Goal: Information Seeking & Learning: Find specific fact

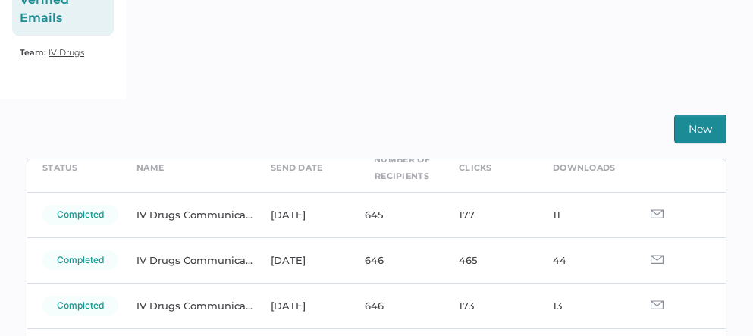
scroll to position [77, 0]
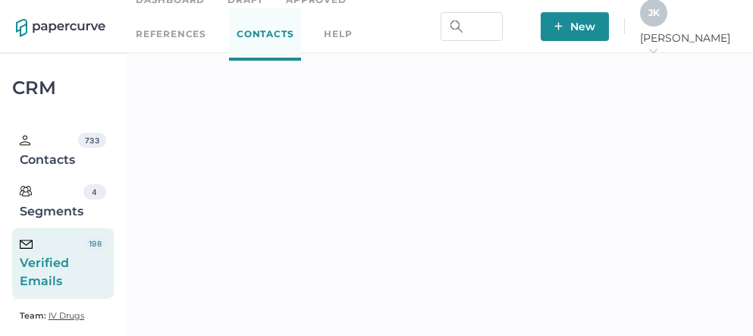
click at [68, 262] on div "Verified Emails" at bounding box center [52, 263] width 64 height 55
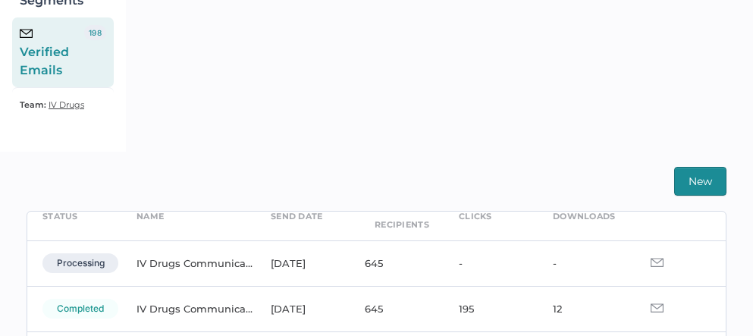
scroll to position [80, 0]
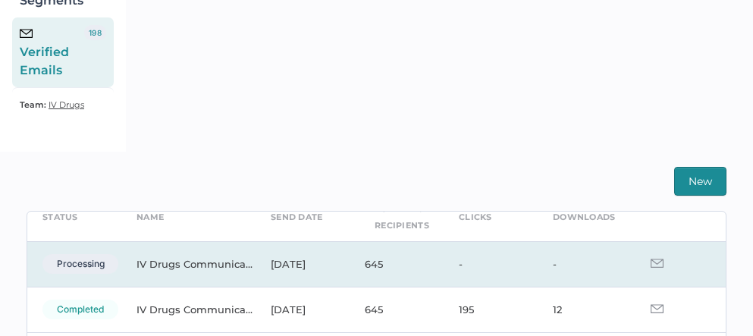
click at [651, 265] on img at bounding box center [657, 263] width 13 height 9
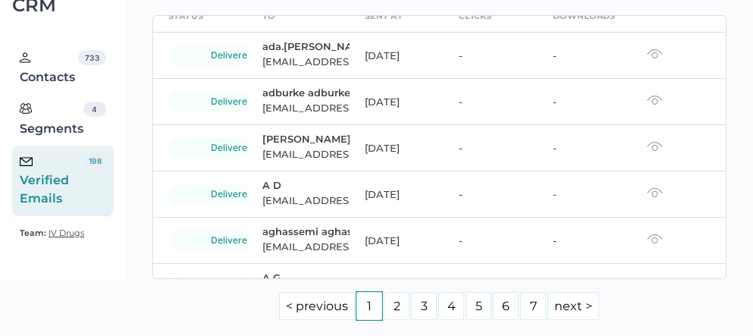
scroll to position [80, 0]
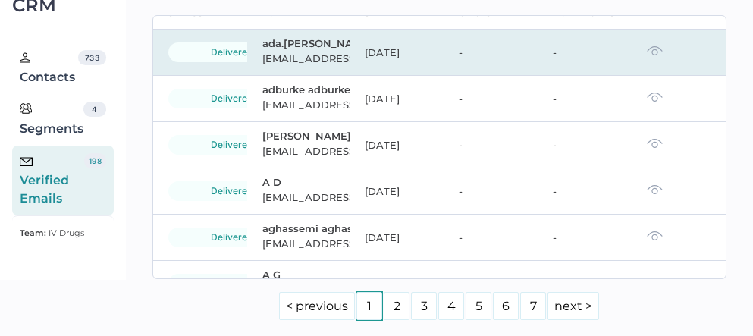
click at [647, 56] on img at bounding box center [655, 51] width 16 height 11
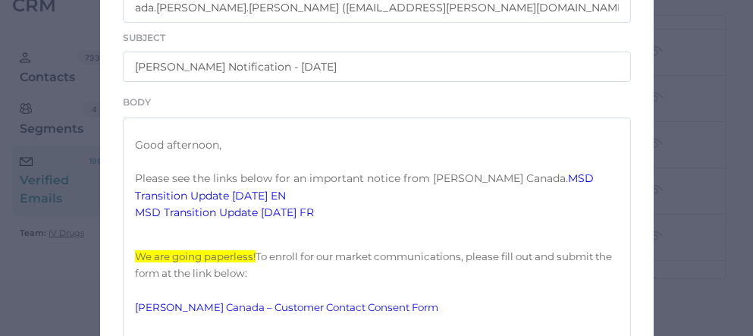
scroll to position [250, 0]
click at [224, 201] on link "MSD Transition Update 09.26.2025 EN" at bounding box center [366, 186] width 462 height 30
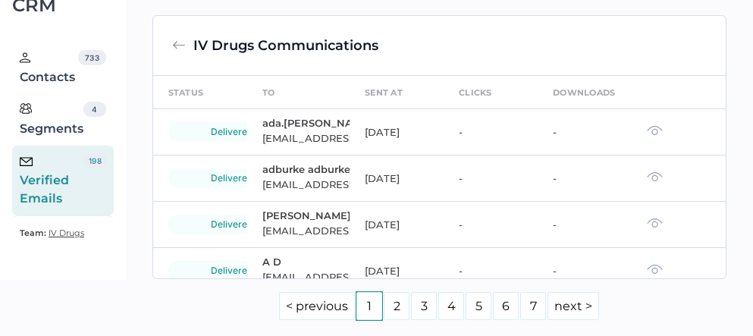
scroll to position [325, 0]
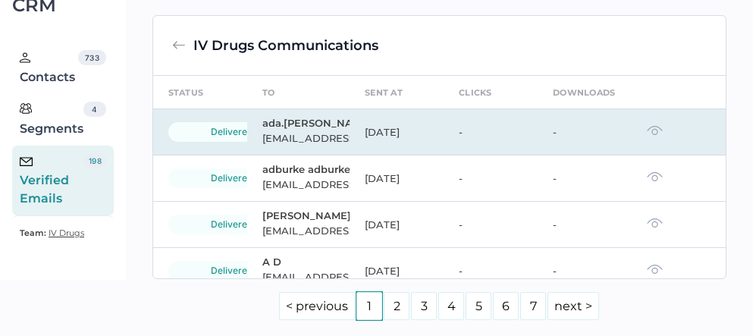
click at [647, 136] on img at bounding box center [655, 130] width 16 height 11
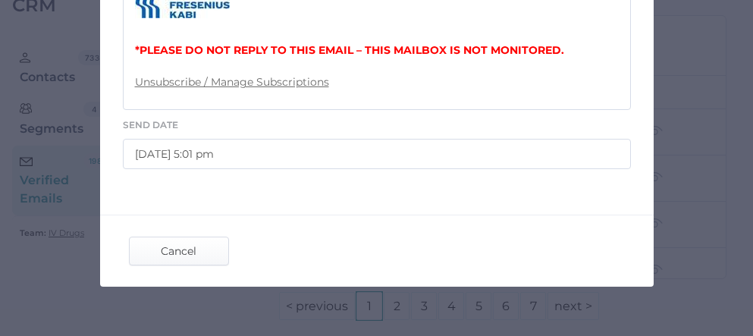
scroll to position [884, 0]
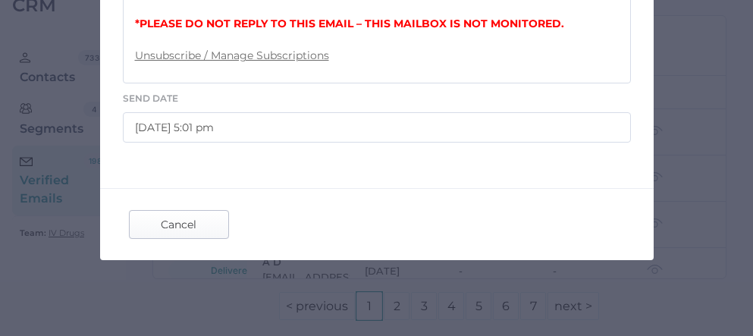
click at [173, 224] on span "Cancel" at bounding box center [178, 224] width 71 height 27
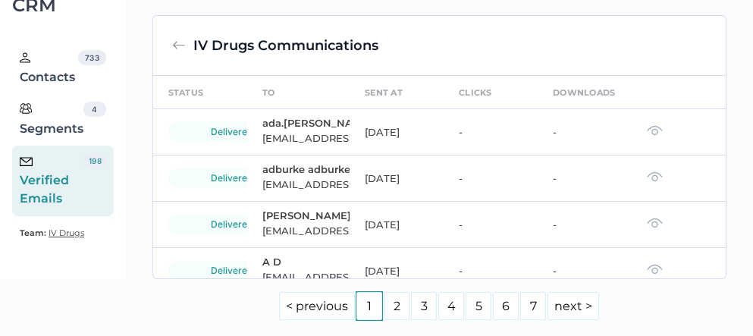
click at [172, 52] on img at bounding box center [179, 46] width 14 height 14
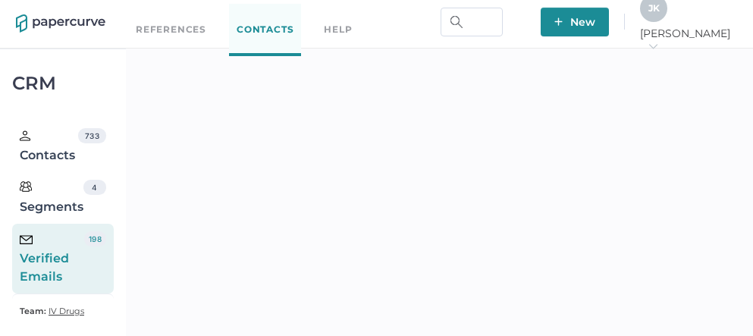
scroll to position [6, 0]
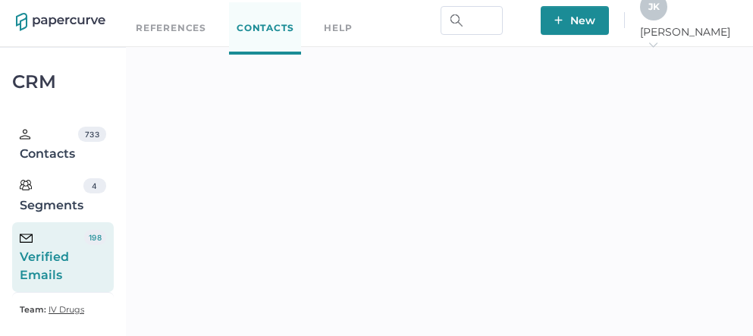
click at [667, 17] on div "J K" at bounding box center [653, 6] width 27 height 27
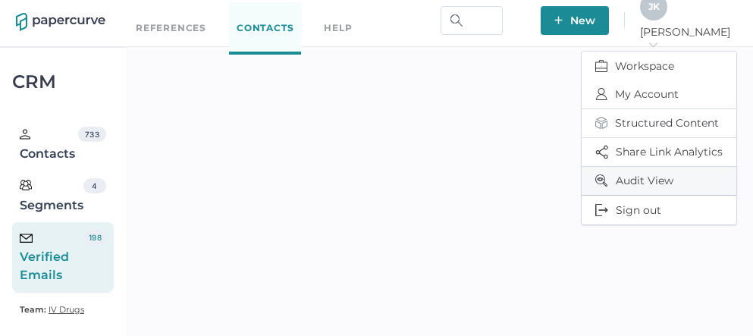
click at [632, 171] on span "Audit View" at bounding box center [658, 181] width 127 height 28
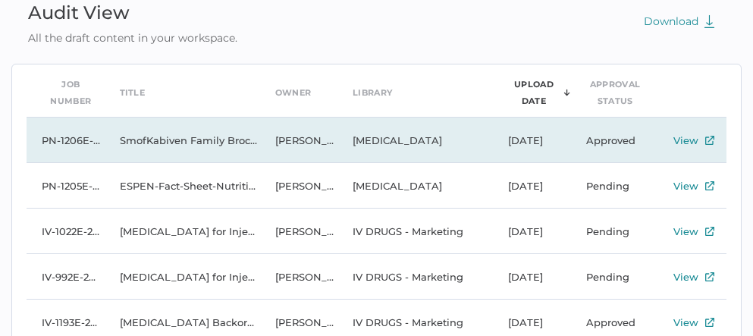
scroll to position [82, 0]
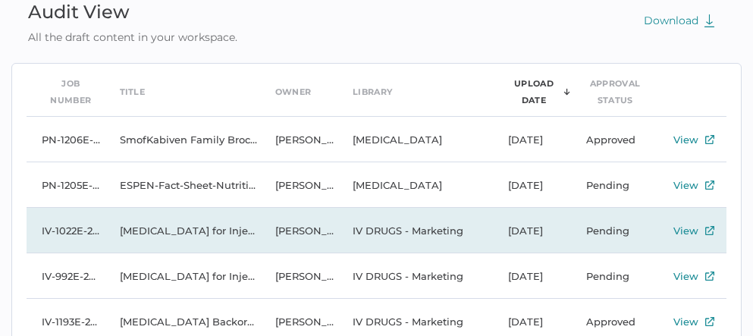
click at [182, 232] on td "Levothyroxine Sodium for Injection - NOV 08, 2024" at bounding box center [182, 231] width 155 height 46
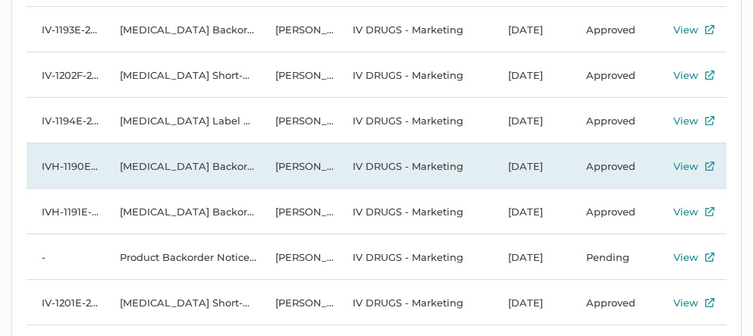
scroll to position [373, 0]
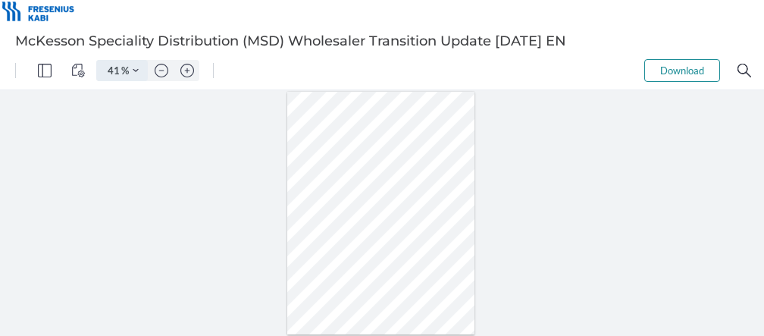
click at [140, 67] on button "Zoom Controls" at bounding box center [136, 70] width 24 height 21
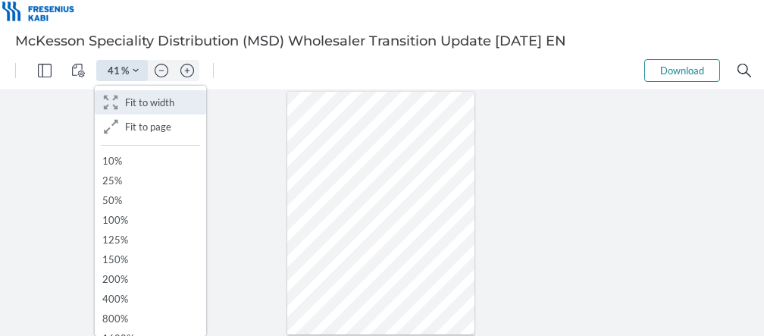
click at [138, 104] on span "Fit to width" at bounding box center [149, 102] width 49 height 12
type input "161"
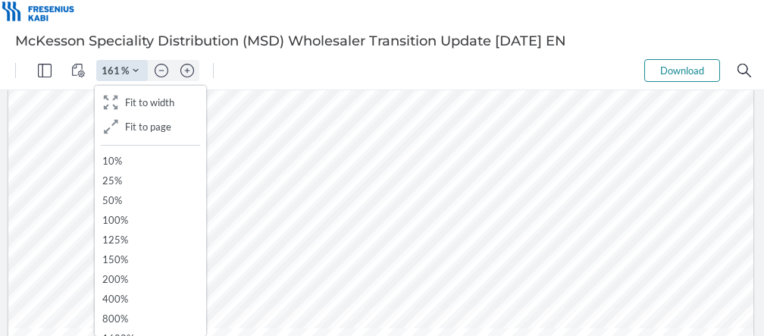
scroll to position [127, 0]
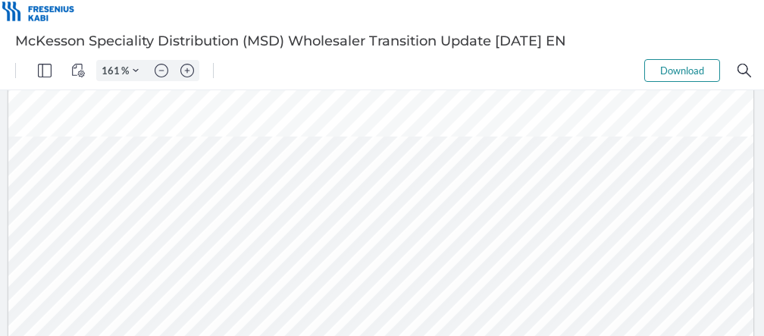
scroll to position [0, 0]
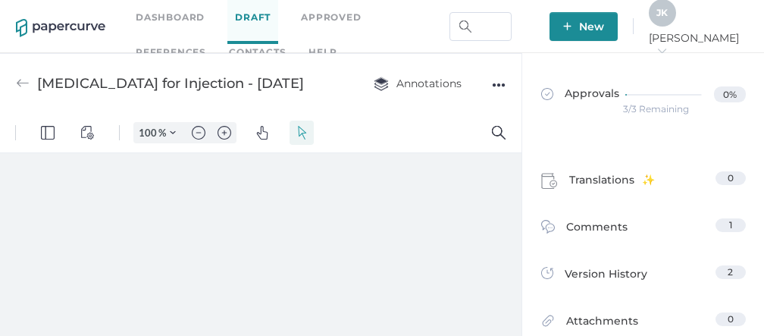
type input "86"
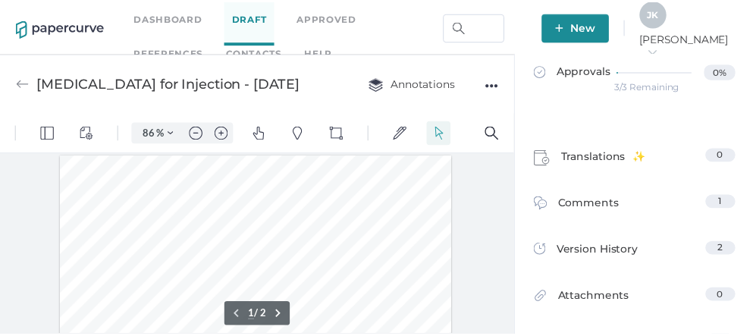
scroll to position [2, 0]
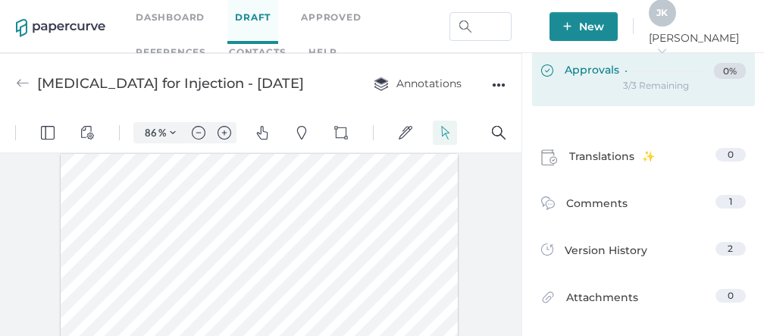
click at [569, 71] on span "Approvals" at bounding box center [581, 71] width 78 height 17
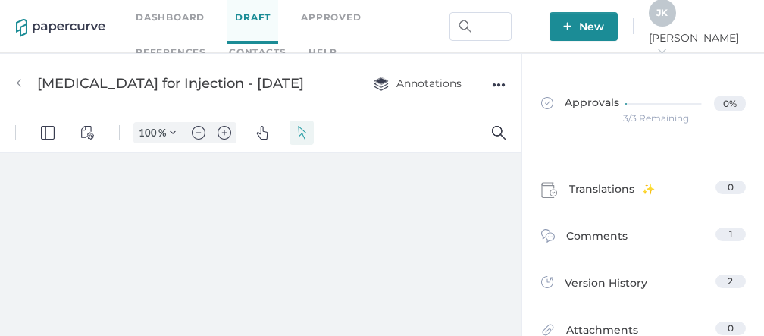
click at [668, 18] on span "J K" at bounding box center [662, 12] width 11 height 11
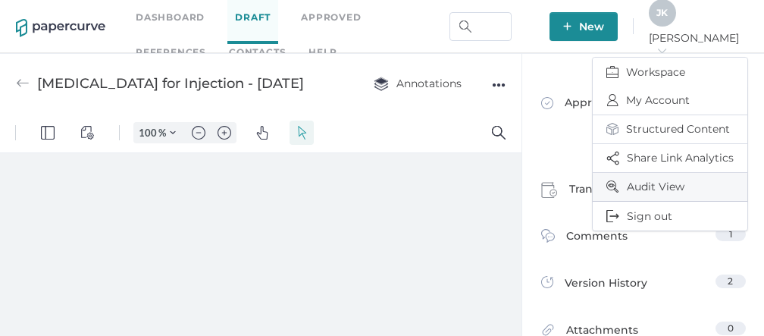
type input "86"
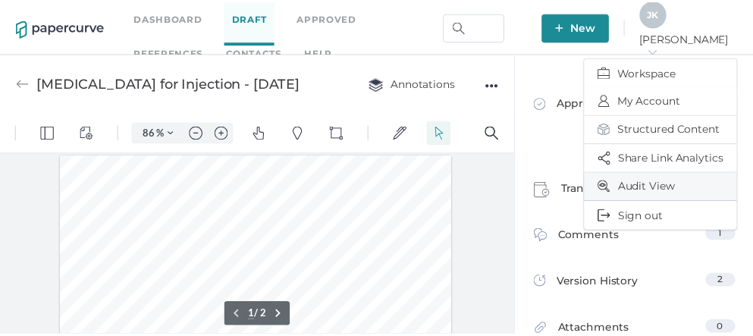
scroll to position [2, 0]
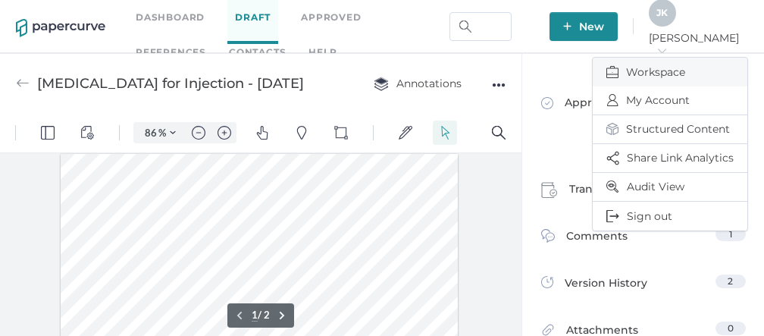
click at [653, 67] on span "Workspace" at bounding box center [670, 72] width 127 height 29
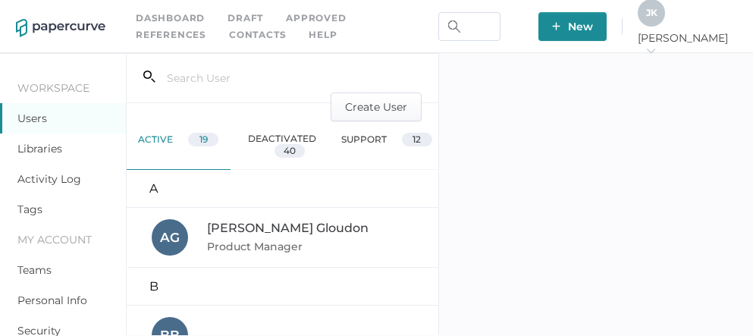
click at [52, 179] on link "Activity Log" at bounding box center [49, 179] width 64 height 14
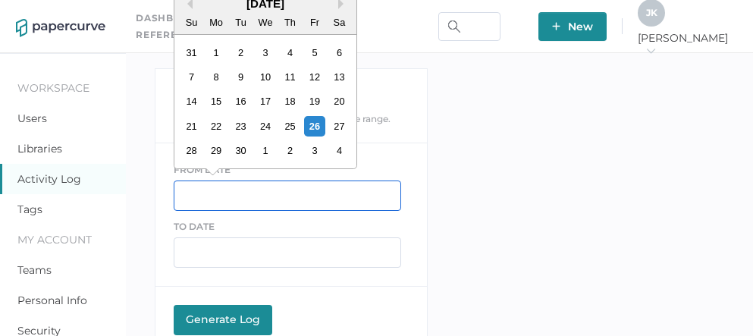
click at [215, 199] on input "text" at bounding box center [288, 196] width 228 height 30
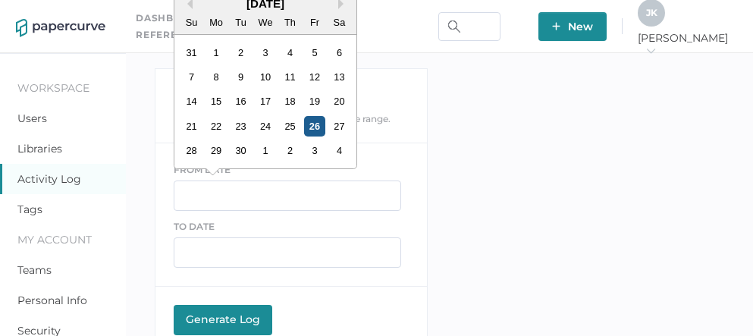
click at [315, 125] on div "26" at bounding box center [314, 126] width 20 height 20
type input "09/26/2025"
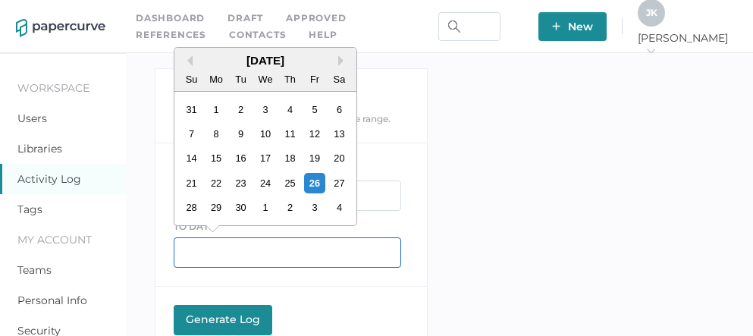
click at [240, 248] on input "text" at bounding box center [288, 252] width 228 height 30
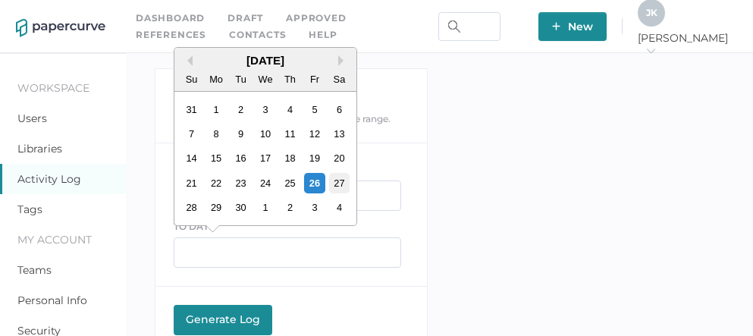
click at [337, 179] on div "27" at bounding box center [338, 183] width 20 height 20
type input "09/27/2025"
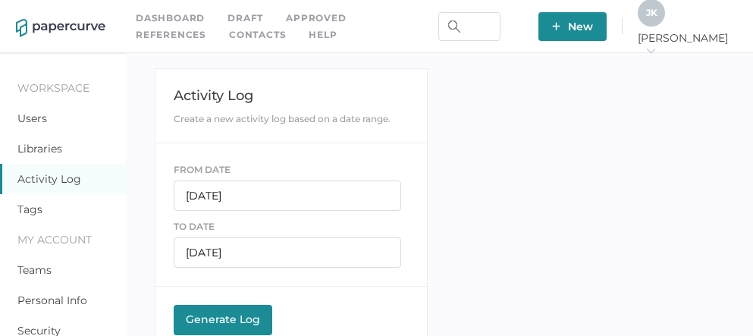
click at [220, 321] on div "Generate Log" at bounding box center [222, 319] width 83 height 14
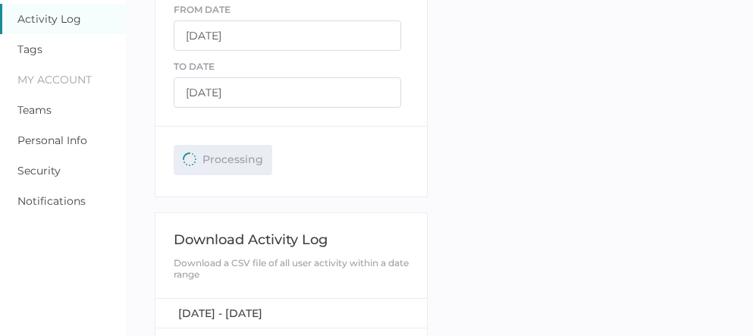
scroll to position [159, 0]
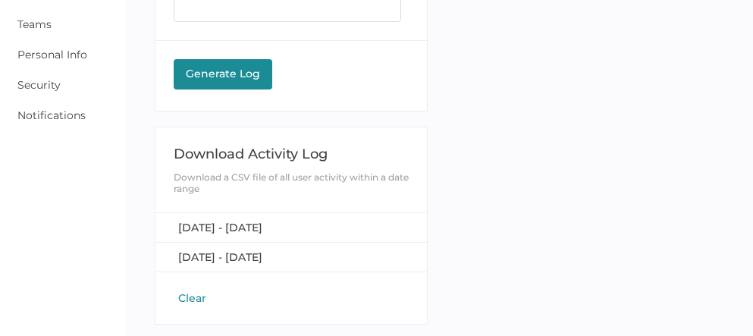
scroll to position [246, 0]
click at [234, 221] on span "[DATE] - [DATE]" at bounding box center [220, 228] width 84 height 14
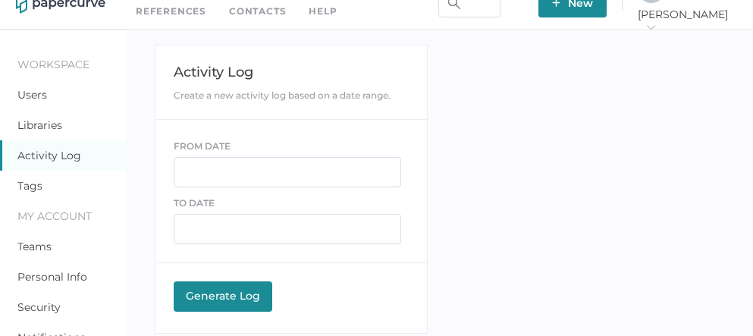
scroll to position [0, 0]
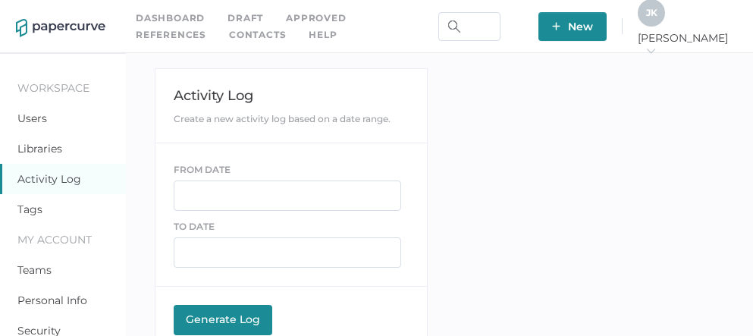
click at [229, 35] on link "Contacts" at bounding box center [257, 35] width 57 height 17
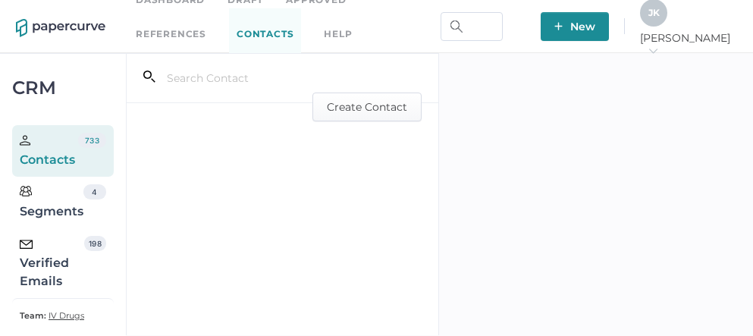
scroll to position [26, 0]
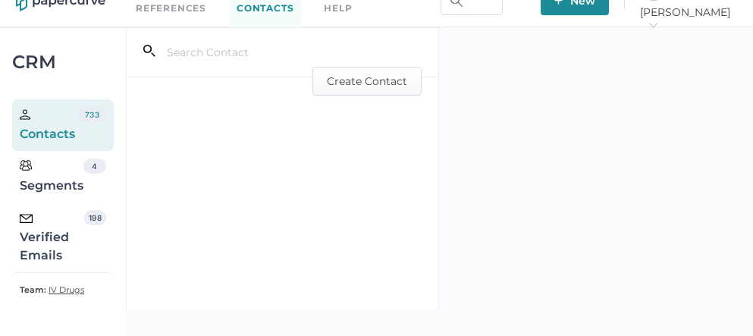
click at [43, 246] on div "Verified Emails" at bounding box center [52, 237] width 64 height 55
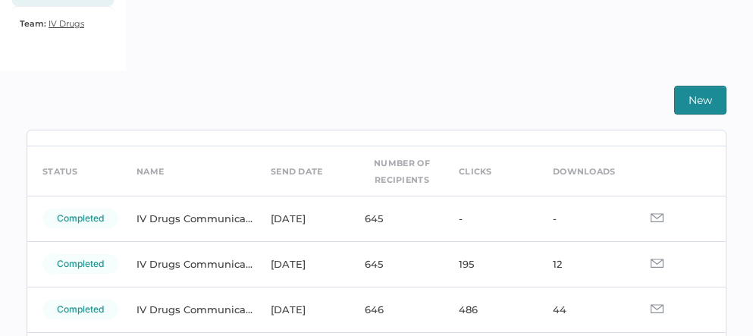
scroll to position [45, 0]
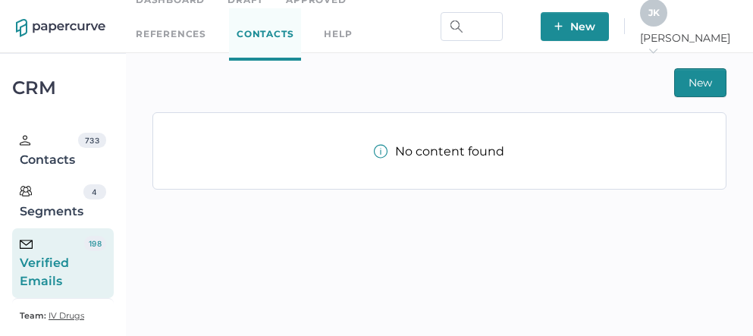
scroll to position [26, 0]
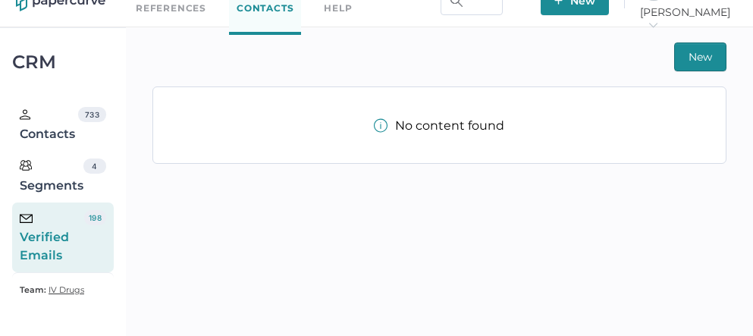
click at [54, 243] on div "Verified Emails" at bounding box center [52, 237] width 64 height 55
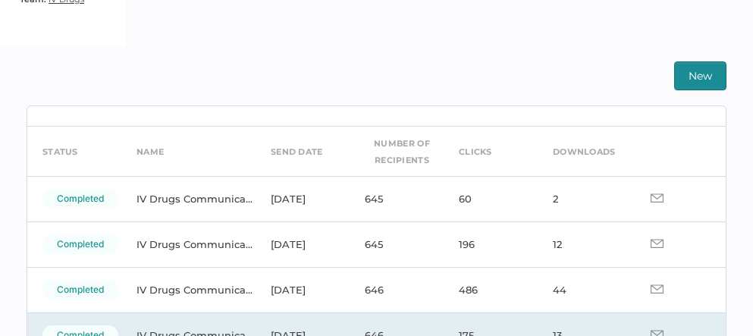
scroll to position [35, 0]
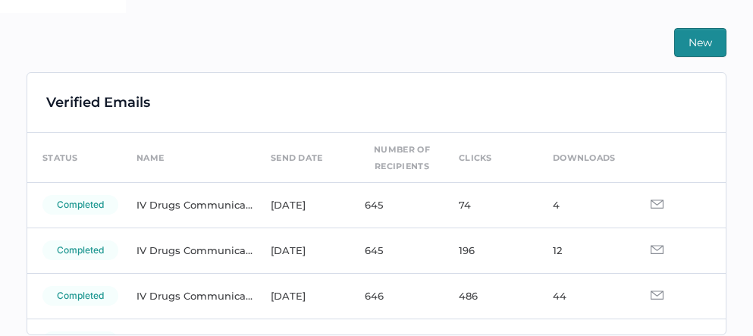
scroll to position [352, 0]
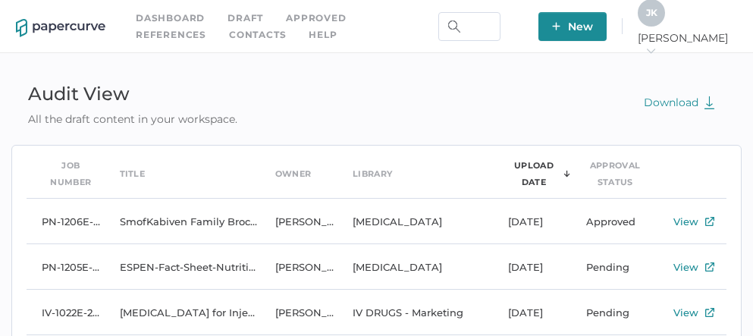
click at [229, 32] on link "Contacts" at bounding box center [257, 35] width 57 height 17
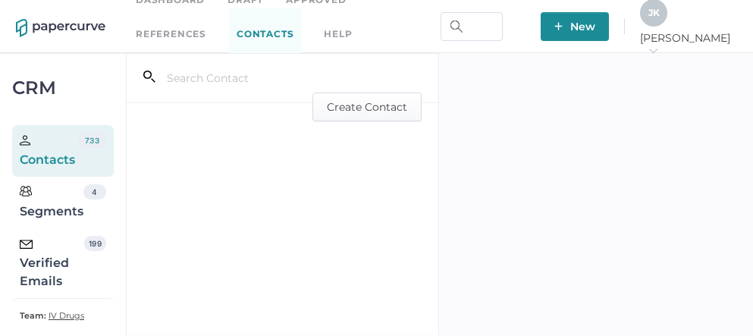
click at [62, 267] on div "Verified Emails" at bounding box center [52, 263] width 64 height 55
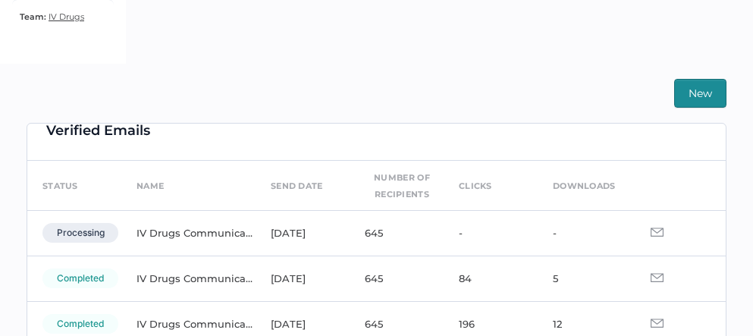
scroll to position [24, 0]
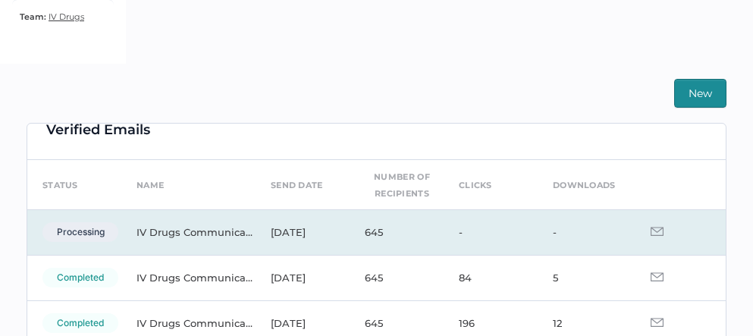
click at [651, 232] on img at bounding box center [657, 231] width 13 height 9
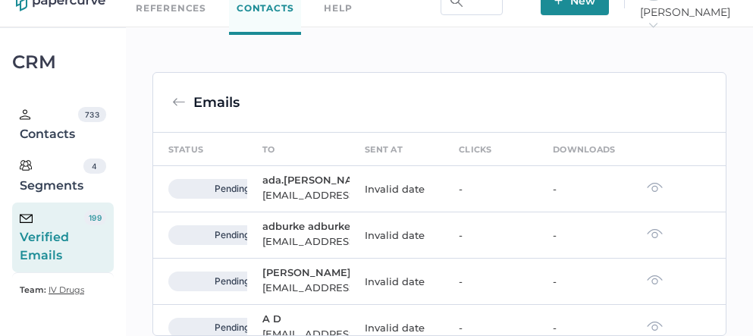
scroll to position [299, 0]
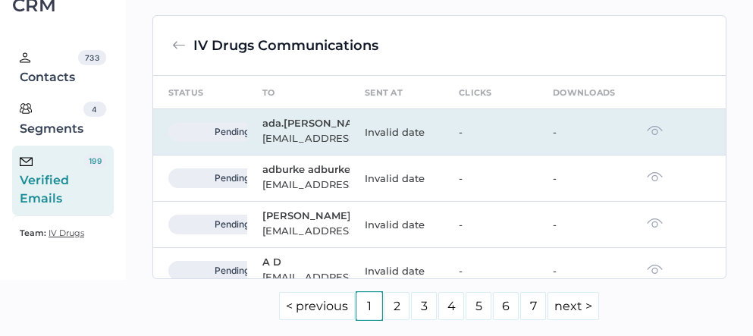
click at [647, 136] on img at bounding box center [655, 130] width 16 height 11
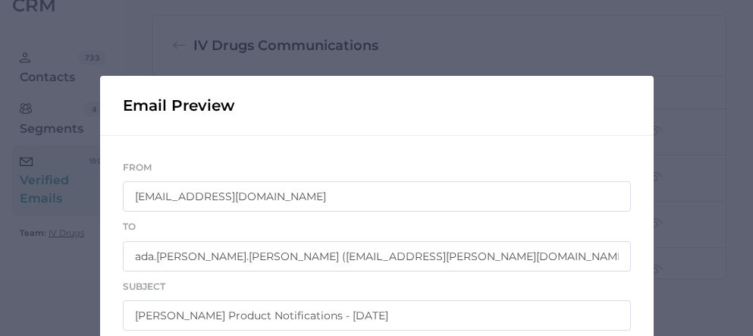
scroll to position [182, 0]
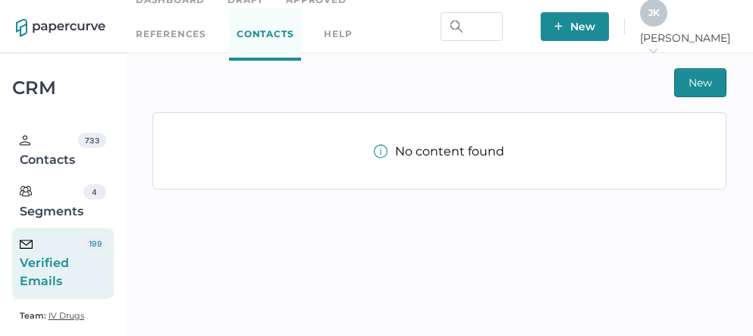
click at [42, 259] on div "Verified Emails" at bounding box center [52, 263] width 64 height 55
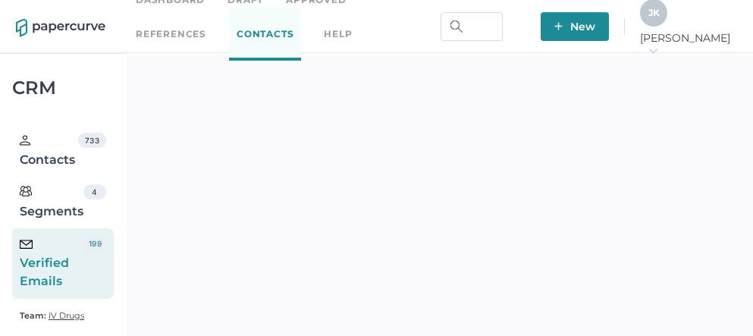
click at [660, 17] on span "J K" at bounding box center [653, 12] width 11 height 11
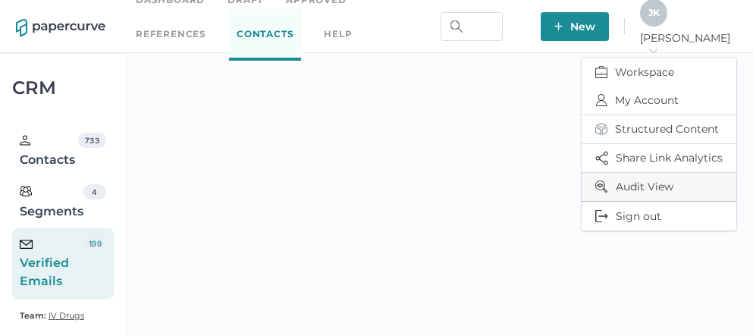
click at [649, 179] on span "Audit View" at bounding box center [658, 187] width 127 height 28
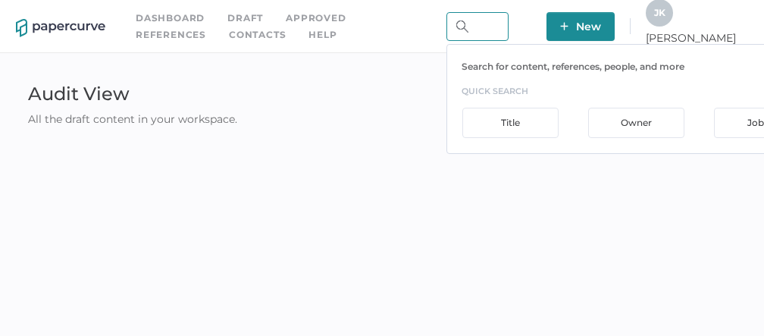
click at [509, 23] on input "text" at bounding box center [478, 26] width 62 height 29
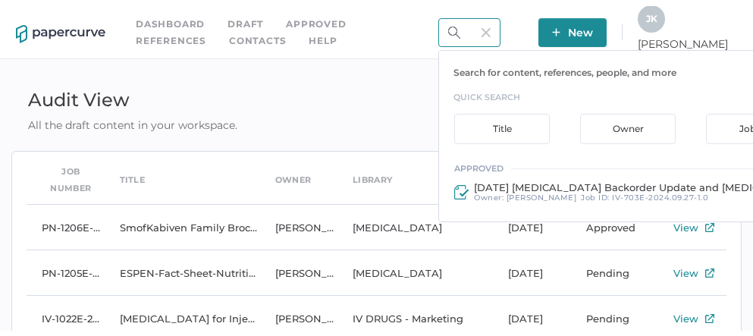
scroll to position [0, 64]
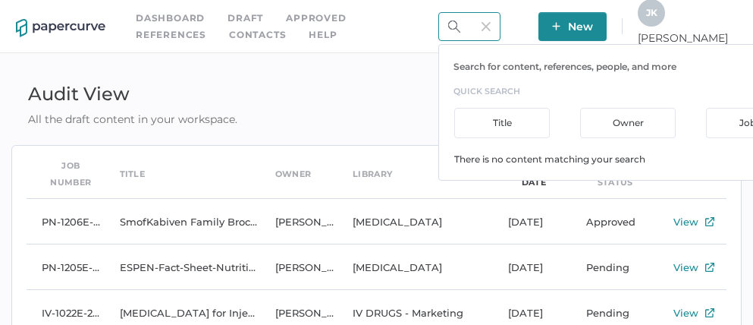
click at [501, 23] on input "26 sep 20225" at bounding box center [469, 26] width 62 height 29
type input "26 sep 20225"
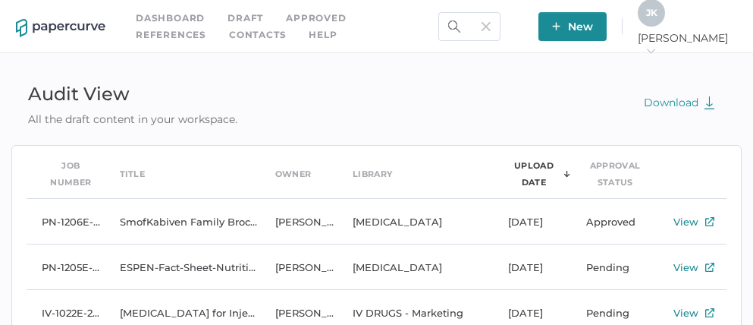
scroll to position [0, 0]
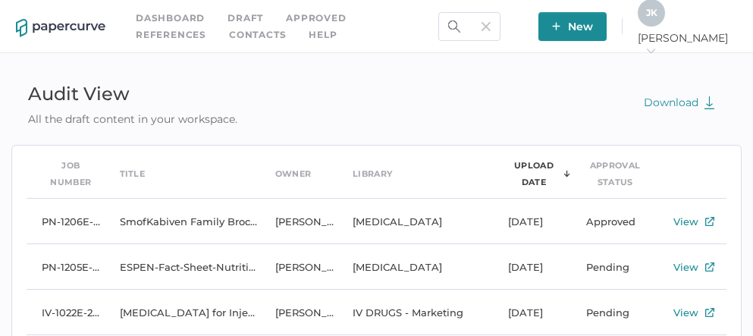
click at [491, 22] on img at bounding box center [486, 26] width 9 height 9
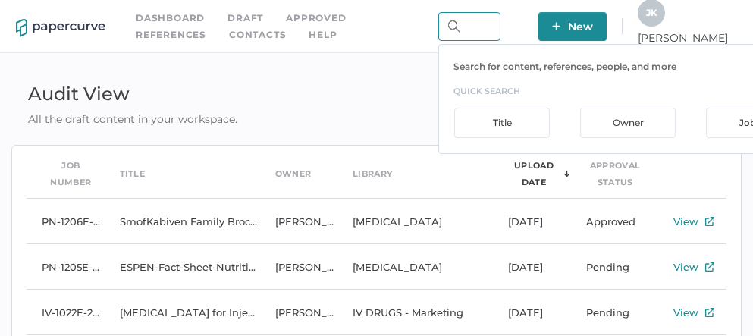
click at [501, 26] on input "text" at bounding box center [469, 26] width 62 height 29
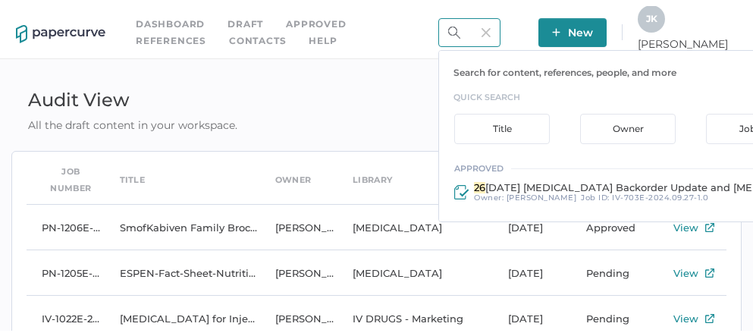
scroll to position [0, 11]
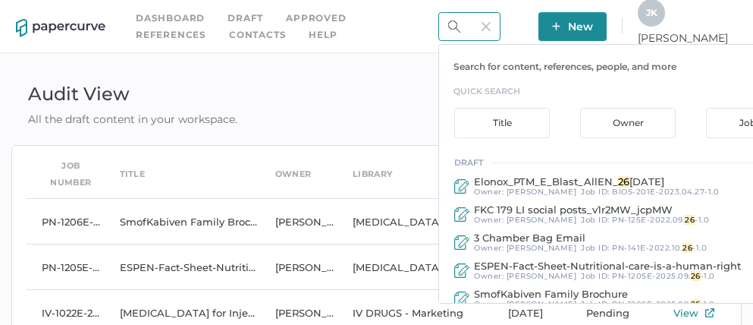
type input "26"
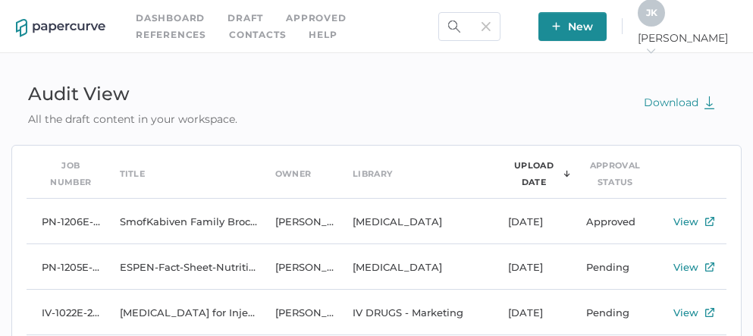
scroll to position [0, 0]
click at [229, 29] on link "Contacts" at bounding box center [257, 35] width 57 height 17
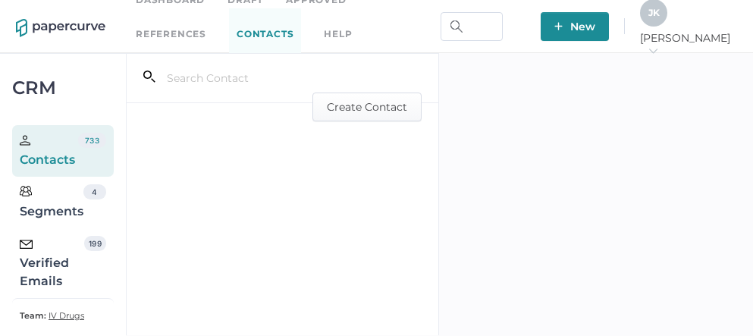
click at [42, 274] on div "Verified Emails" at bounding box center [52, 263] width 64 height 55
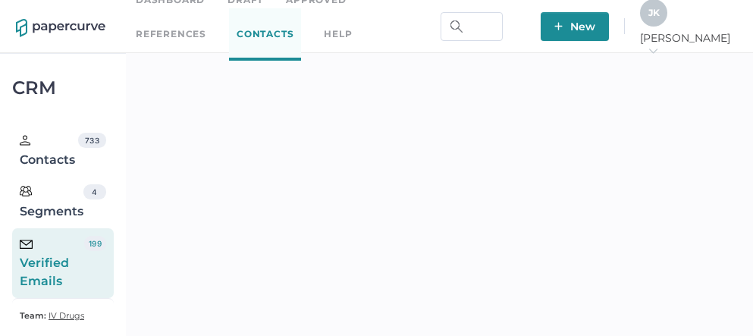
scroll to position [364, 0]
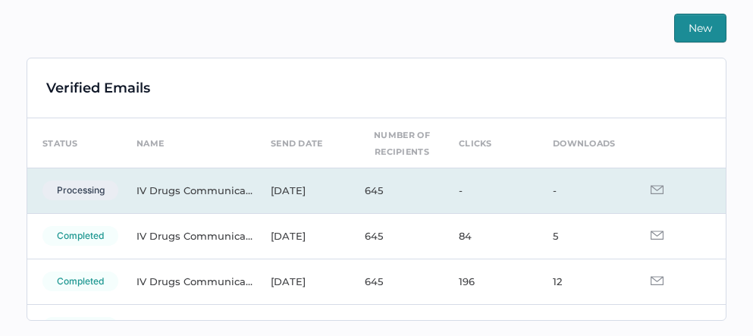
click at [651, 193] on img at bounding box center [657, 189] width 13 height 9
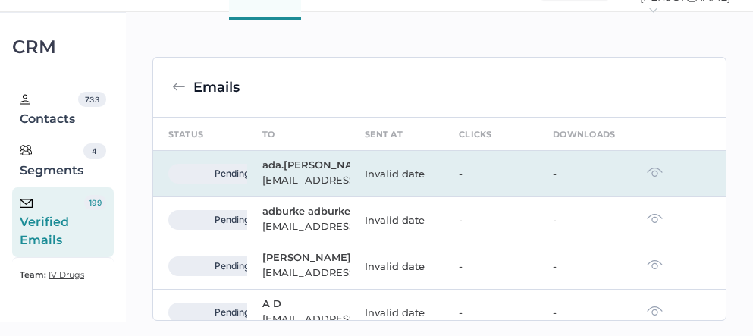
scroll to position [364, 0]
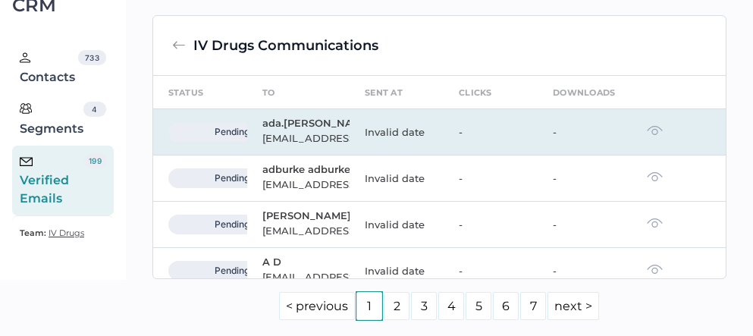
click at [638, 155] on td at bounding box center [679, 132] width 94 height 46
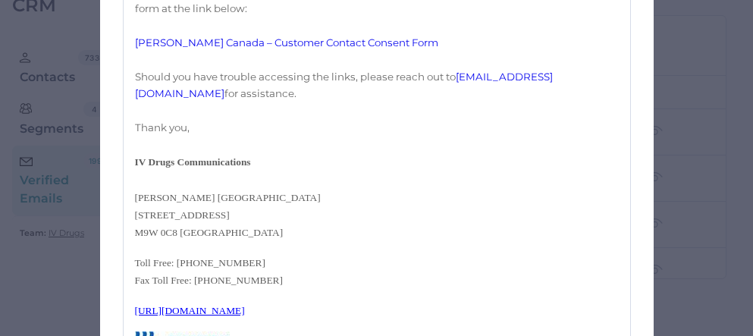
scroll to position [385, 0]
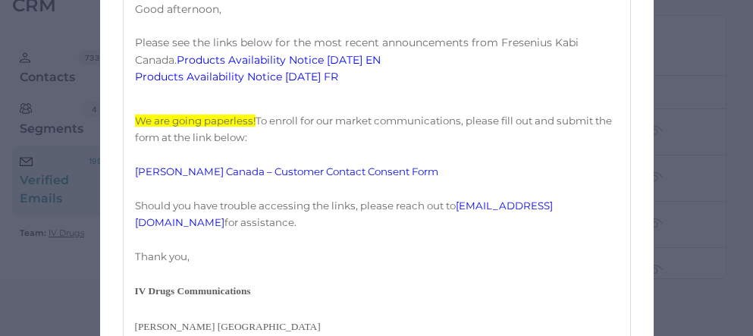
drag, startPoint x: 127, startPoint y: 83, endPoint x: 325, endPoint y: 108, distance: 199.6
click at [325, 108] on div "Good afternoon, Please see the links below for the most recent announcements fr…" at bounding box center [377, 278] width 508 height 592
drag, startPoint x: 353, startPoint y: 91, endPoint x: 132, endPoint y: 93, distance: 220.7
click at [135, 86] on p "Good afternoon, Please see the links below for the most recent announcements fr…" at bounding box center [377, 43] width 484 height 85
copy link "Products Availability Notice 09.26.2025 EN"
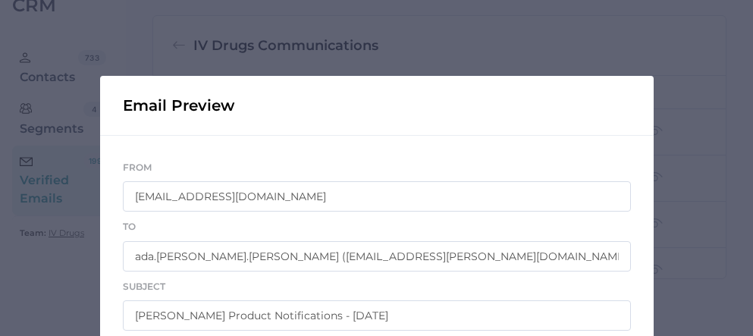
scroll to position [36, 0]
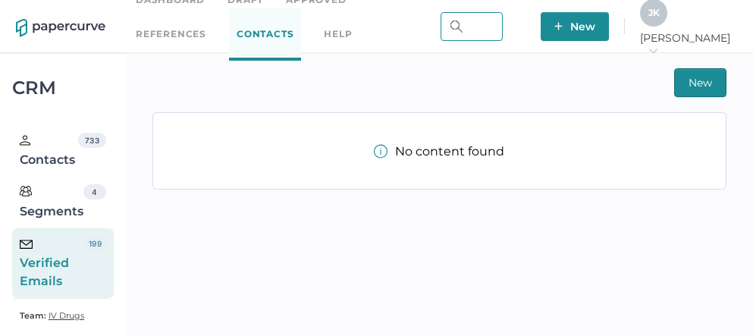
click at [503, 20] on input "text" at bounding box center [472, 26] width 62 height 29
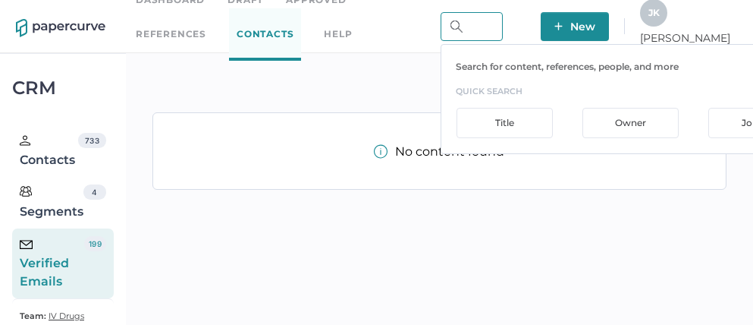
paste input "Products Availability Notice 09.26.2025 EN"
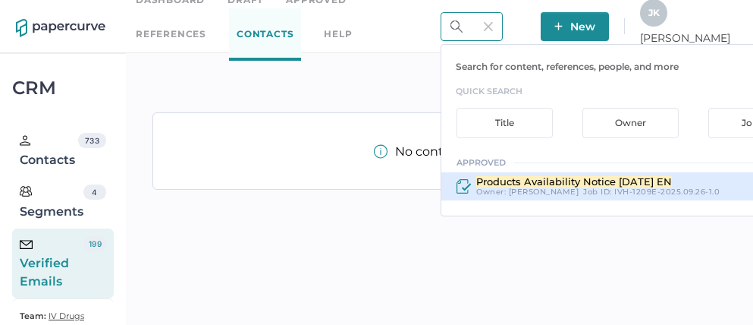
type input "Products Availability Notice 09.26.2025 EN"
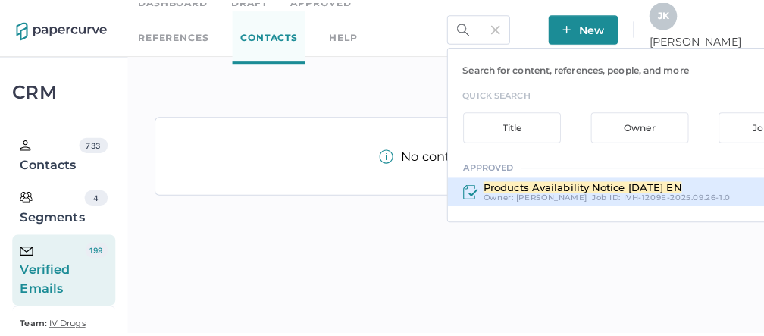
scroll to position [0, 0]
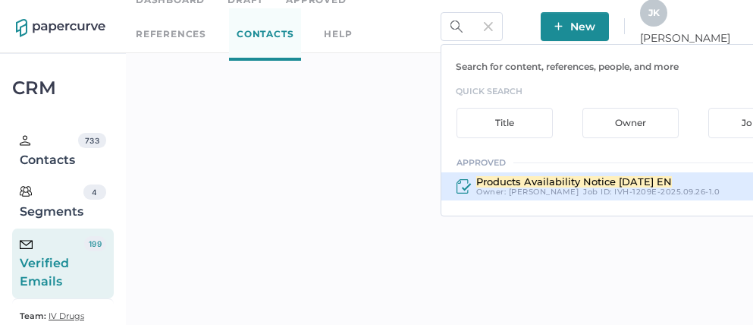
click at [607, 184] on span "Products Availability Notice 09.26.2025 EN" at bounding box center [574, 181] width 196 height 12
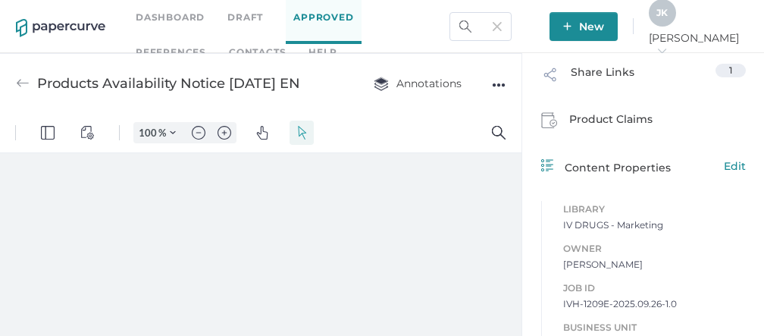
scroll to position [423, 0]
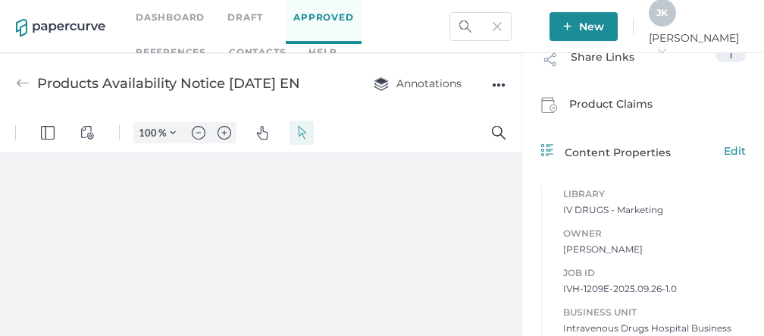
type input "86"
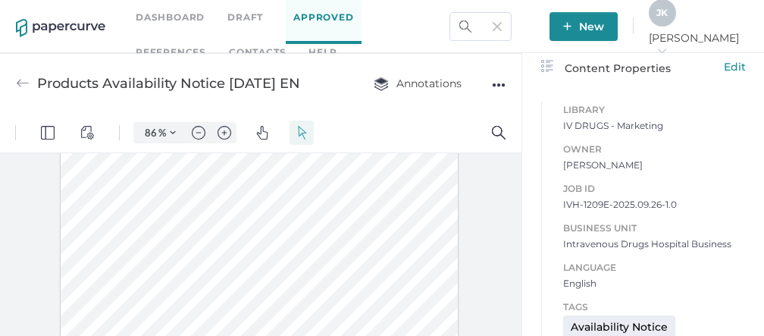
scroll to position [149, 0]
click at [229, 47] on link "Contacts" at bounding box center [257, 52] width 57 height 17
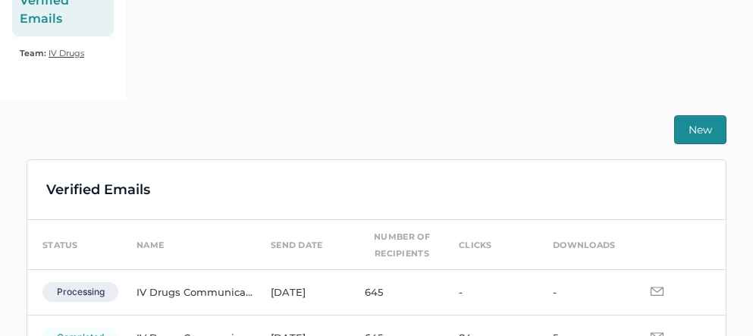
scroll to position [364, 0]
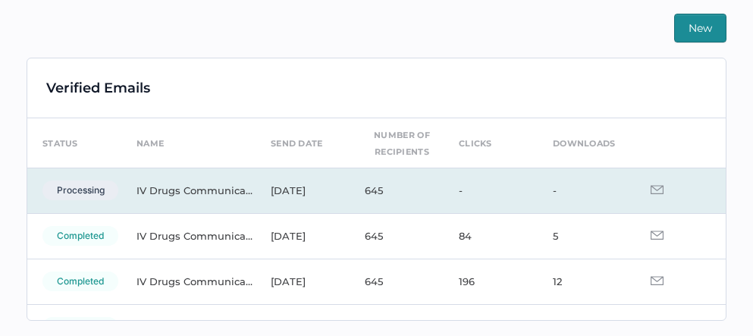
click at [651, 190] on img at bounding box center [657, 189] width 13 height 9
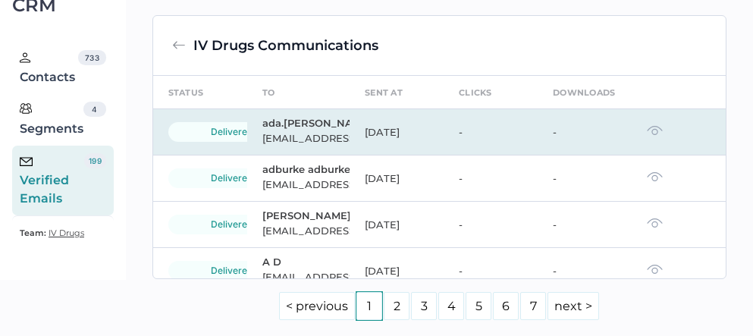
scroll to position [364, 0]
click at [647, 136] on img at bounding box center [655, 130] width 16 height 11
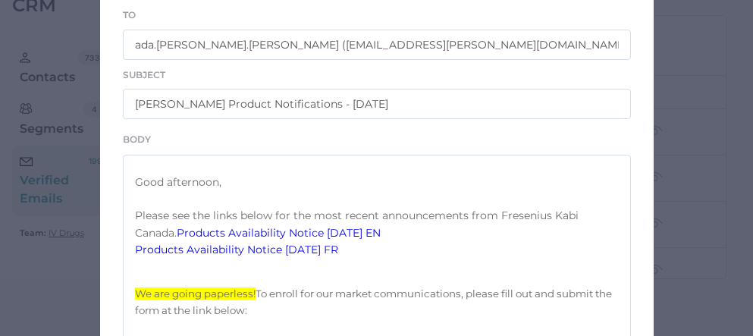
scroll to position [419, 0]
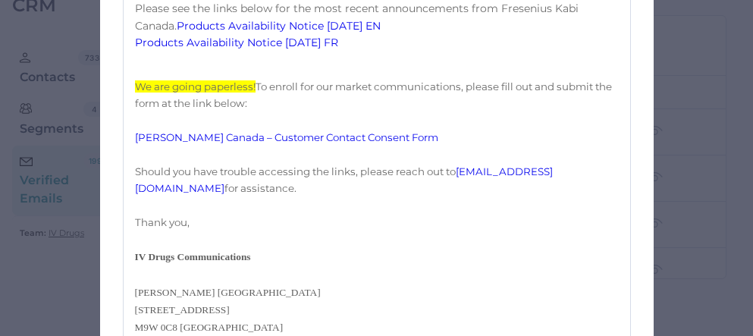
click at [292, 49] on link "Products Availability Notice [DATE] FR" at bounding box center [236, 43] width 203 height 14
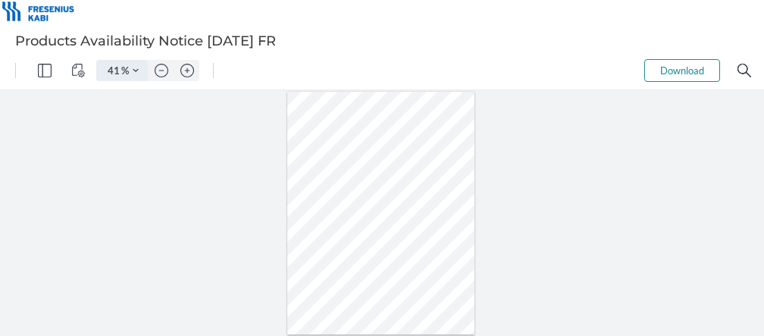
click at [141, 69] on button "Zoom Controls" at bounding box center [136, 70] width 24 height 21
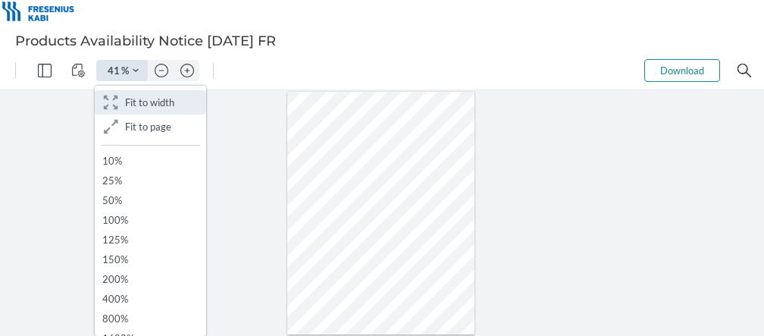
click at [137, 98] on span "Fit to width" at bounding box center [149, 102] width 49 height 12
type input "161"
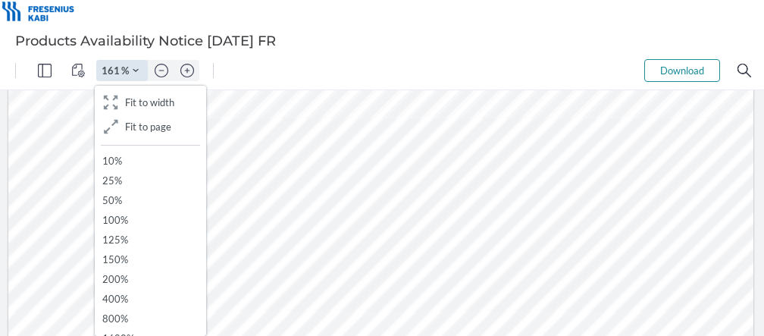
scroll to position [127, 0]
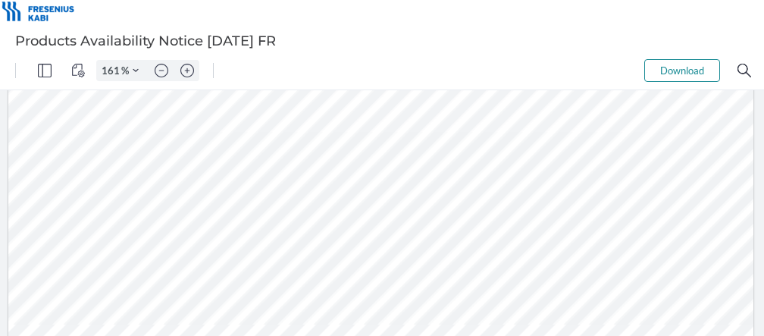
scroll to position [226, 0]
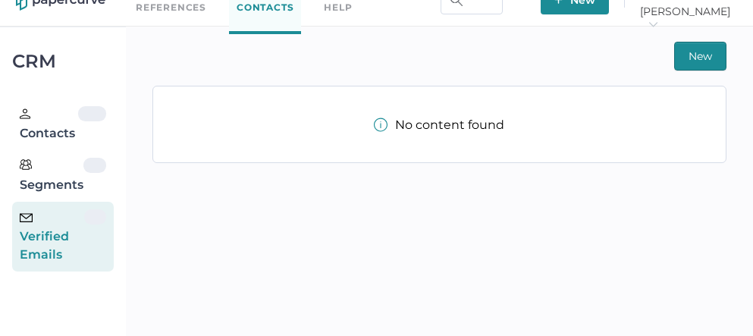
scroll to position [26, 0]
click at [63, 250] on div "Verified Emails" at bounding box center [52, 237] width 64 height 55
click at [66, 230] on div "Verified Emails" at bounding box center [52, 237] width 64 height 55
click at [56, 241] on div "Verified Emails" at bounding box center [52, 237] width 64 height 55
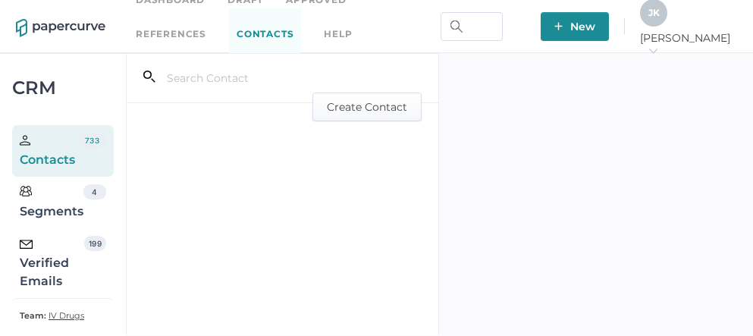
click at [49, 259] on div "Verified Emails" at bounding box center [52, 263] width 64 height 55
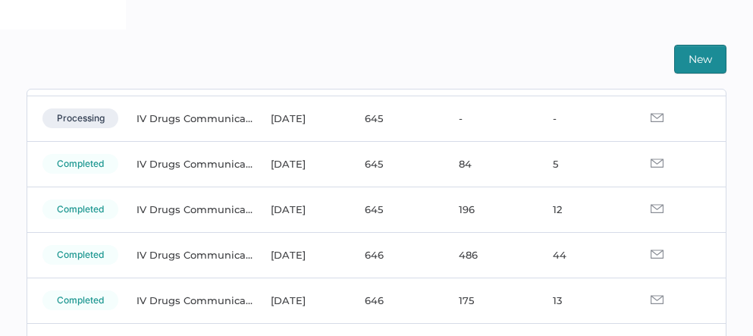
scroll to position [100, 0]
